Goal: Check status: Check status

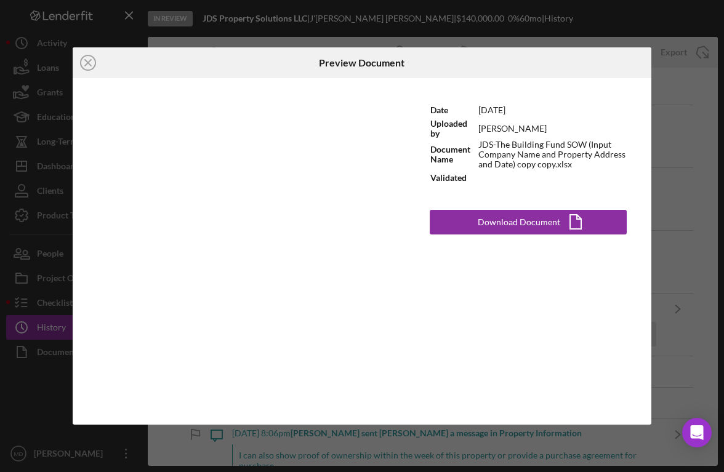
scroll to position [69, 0]
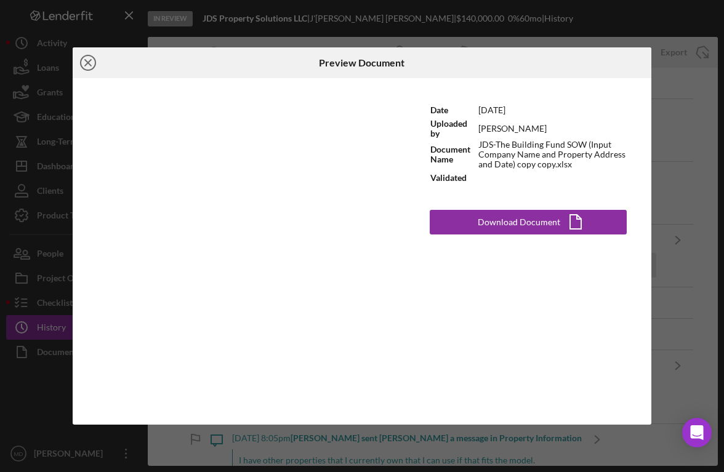
click at [90, 58] on icon "Icon/Close" at bounding box center [88, 62] width 31 height 31
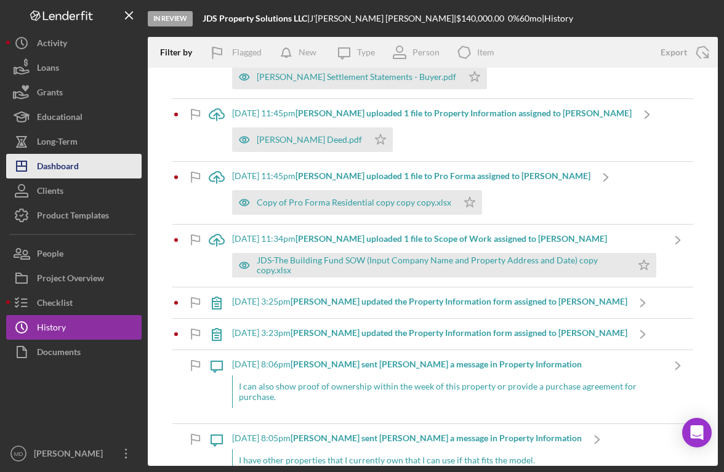
click at [80, 174] on button "Icon/Dashboard Dashboard" at bounding box center [73, 166] width 135 height 25
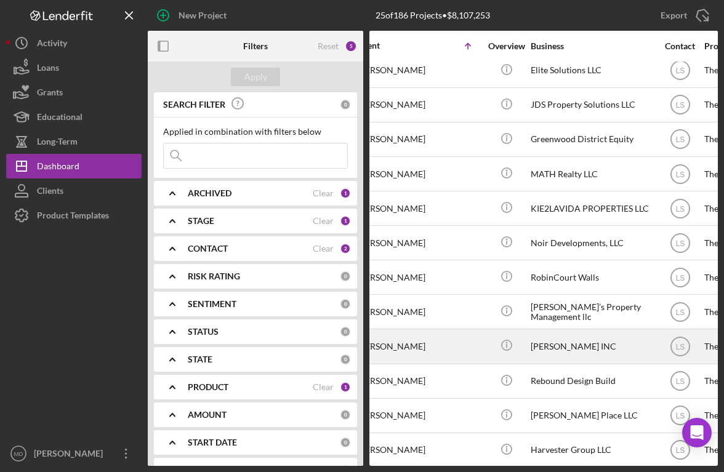
scroll to position [457, 0]
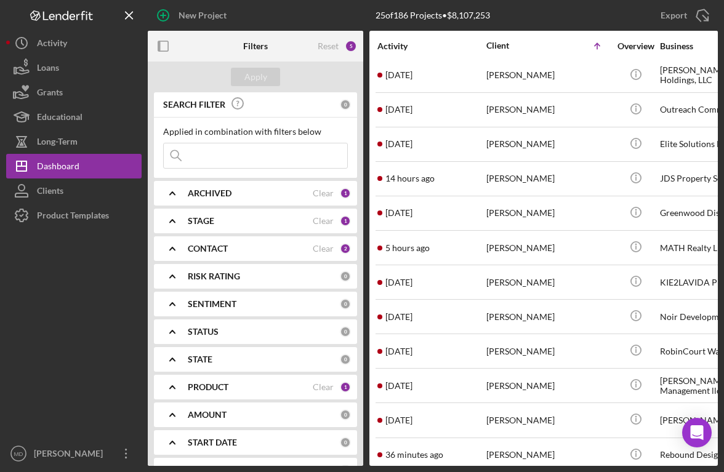
scroll to position [457, 0]
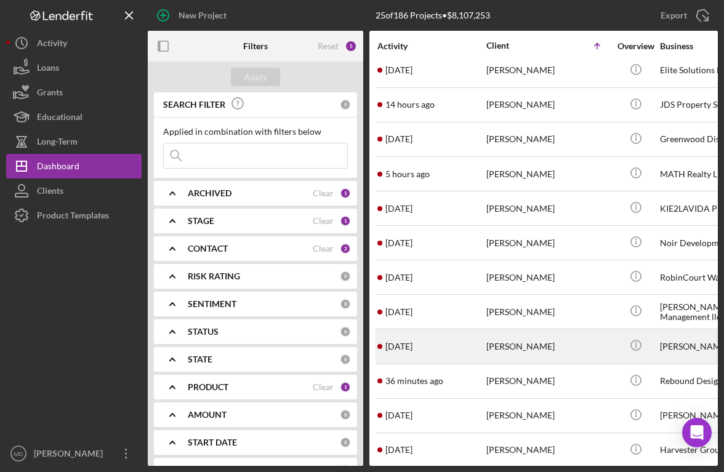
click at [542, 338] on div "[PERSON_NAME]" at bounding box center [547, 346] width 123 height 33
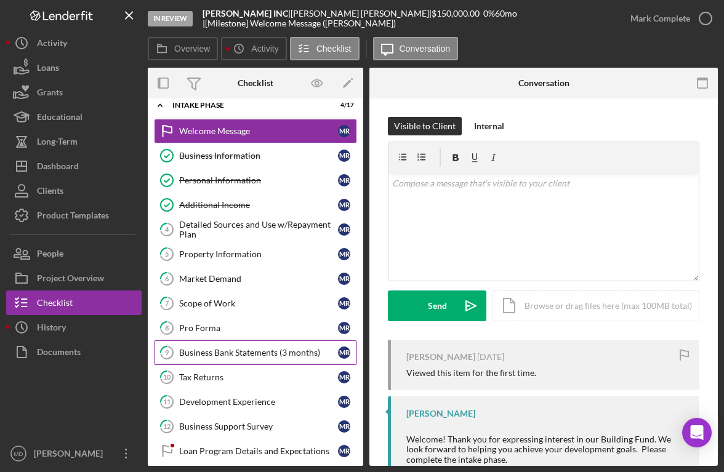
scroll to position [5, 0]
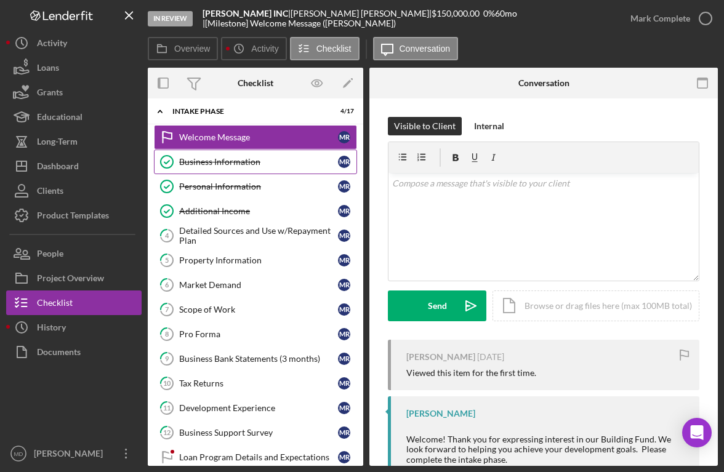
click at [249, 152] on link "Business Information Business Information M R" at bounding box center [255, 162] width 203 height 25
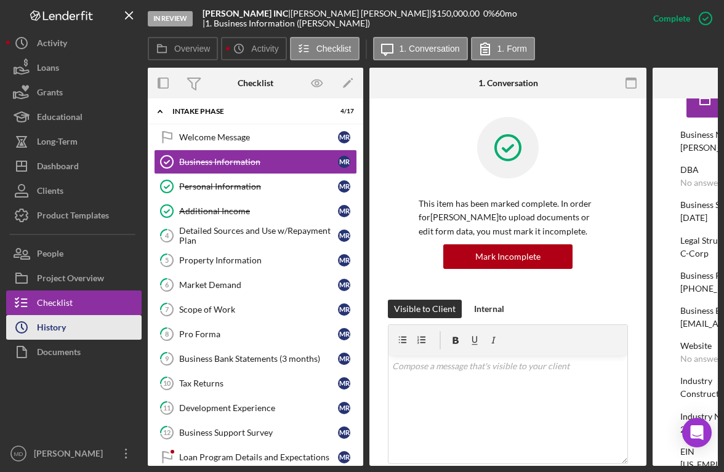
click at [38, 329] on div "History" at bounding box center [51, 329] width 29 height 28
